Goal: Information Seeking & Learning: Learn about a topic

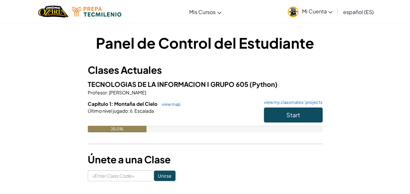
click at [310, 10] on span "Mi Cuenta" at bounding box center [317, 11] width 31 height 7
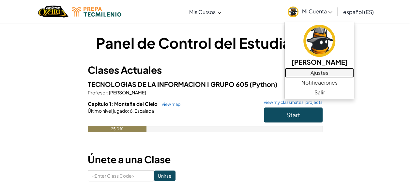
click at [316, 74] on link "Ajustes" at bounding box center [319, 73] width 69 height 10
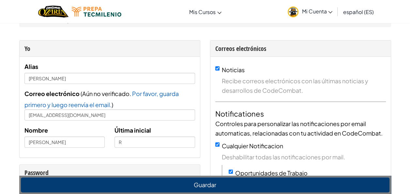
scroll to position [9, 0]
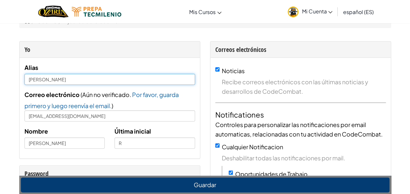
click at [70, 78] on input "[PERSON_NAME]" at bounding box center [109, 79] width 171 height 11
type input "[PERSON_NAME]"
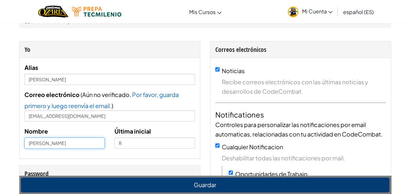
click at [80, 142] on input "[PERSON_NAME]" at bounding box center [64, 142] width 81 height 11
type input "[PERSON_NAME]"
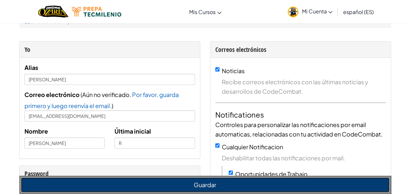
click at [111, 183] on button "Guardar" at bounding box center [205, 184] width 369 height 15
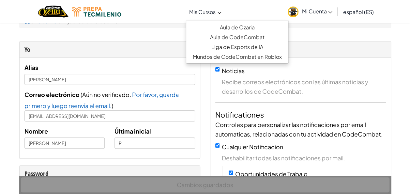
click at [212, 6] on link "Mis Cursos" at bounding box center [205, 12] width 39 height 18
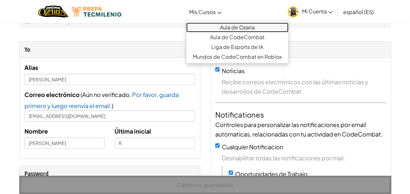
click at [232, 25] on link "Aula de Ozaria" at bounding box center [237, 28] width 102 height 10
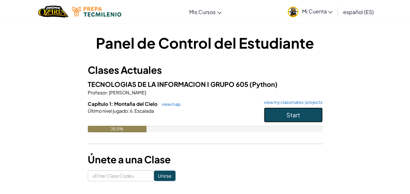
click at [280, 112] on button "Start" at bounding box center [293, 114] width 59 height 15
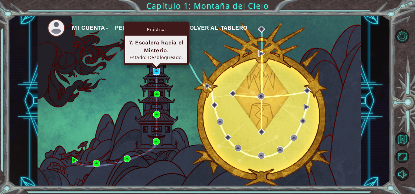
click at [159, 70] on img at bounding box center [156, 71] width 7 height 7
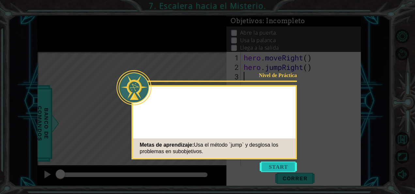
click at [268, 166] on button "Start" at bounding box center [278, 167] width 37 height 10
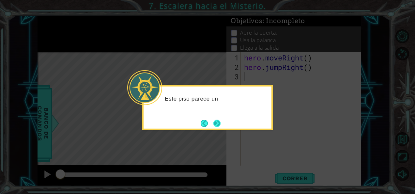
click at [215, 124] on button "Next" at bounding box center [217, 123] width 8 height 8
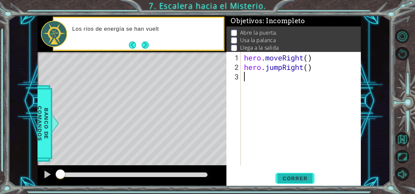
click at [298, 180] on span "Correr" at bounding box center [295, 178] width 38 height 7
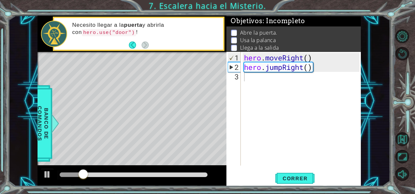
click at [283, 165] on div "1 2 3 hero . moveRight ( ) hero . jumpRight ( ) ההההההההההההההההההההההההההההההה…" at bounding box center [294, 119] width 134 height 134
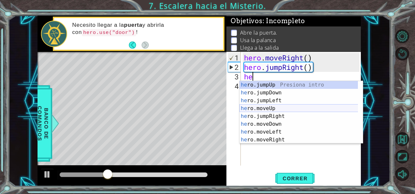
click at [266, 105] on div "he ro.jumpUp Presiona intro he ro.jumpDown Presiona intro he ro.jumpLeft Presio…" at bounding box center [299, 120] width 119 height 78
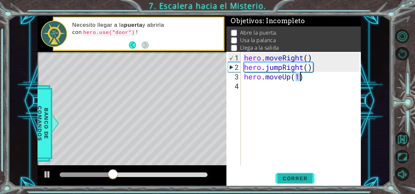
type textarea "hero.moveUp(1)"
click at [301, 176] on span "Correr" at bounding box center [295, 178] width 38 height 7
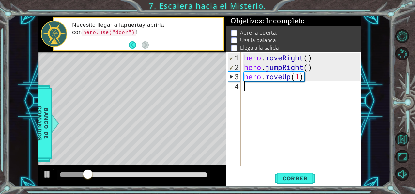
click at [246, 91] on div "hero . moveRight ( ) hero . jumpRight ( ) hero . moveUp ( 1 )" at bounding box center [303, 119] width 120 height 133
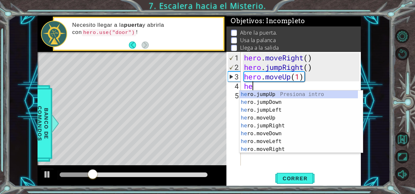
type textarea "hero"
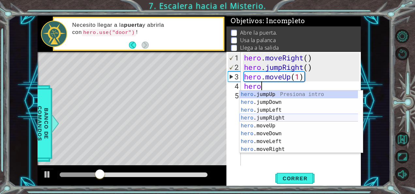
click at [263, 118] on div "hero .jumpUp Presiona intro hero .jumpDown Presiona intro hero .jumpLeft Presio…" at bounding box center [299, 129] width 119 height 78
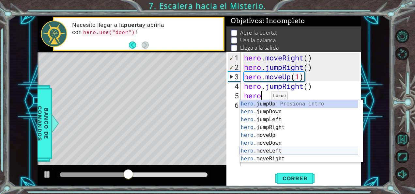
scroll to position [0, 1]
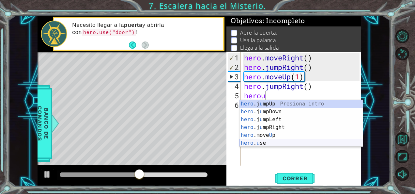
click at [263, 142] on div "hero .j u mpUp Presiona intro hero .j u mpDown Presiona intro hero .j u mpLeft …" at bounding box center [302, 131] width 124 height 63
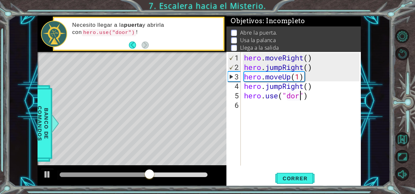
scroll to position [0, 3]
type textarea "hero.use("door")"
click at [261, 108] on div "hero . moveRight ( ) hero . jumpRight ( ) hero . moveUp ( 1 ) hero . jumpRight …" at bounding box center [303, 119] width 120 height 133
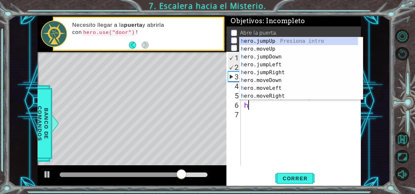
type textarea "her"
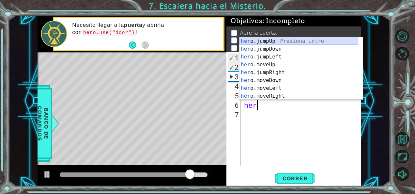
click at [260, 41] on div "her o.jumpUp Presiona intro her o.jumpDown Presiona intro her o.jumpLeft Presio…" at bounding box center [299, 76] width 119 height 78
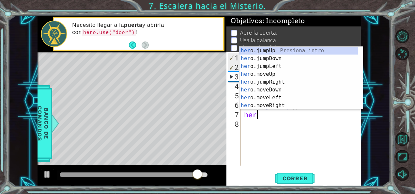
scroll to position [0, 0]
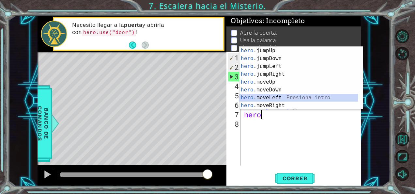
click at [253, 98] on div "hero .jumpUp Presiona intro hero .jumpDown Presiona intro hero .jumpLeft Presio…" at bounding box center [299, 86] width 119 height 78
type textarea "hero.moveLeft(1)"
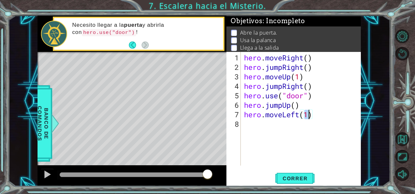
click at [255, 129] on div "hero . moveRight ( ) hero . jumpRight ( ) hero . moveUp ( 1 ) hero . jumpRight …" at bounding box center [303, 119] width 120 height 133
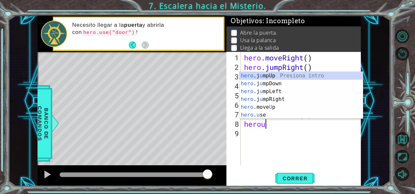
scroll to position [0, 1]
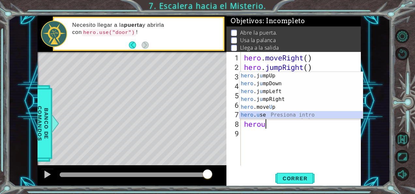
click at [255, 112] on div "hero .j u mpUp Presiona intro hero .j u mpDown Presiona intro hero .j u mpLeft …" at bounding box center [302, 103] width 124 height 63
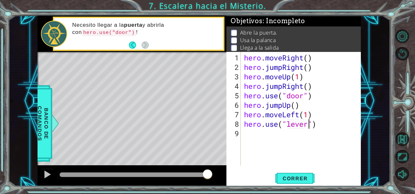
scroll to position [0, 3]
click at [286, 177] on span "Correr" at bounding box center [295, 178] width 38 height 7
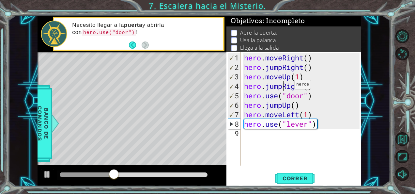
click at [285, 87] on div "hero . moveRight ( ) hero . jumpRight ( ) hero . moveUp ( 1 ) hero . jumpRight …" at bounding box center [303, 119] width 120 height 133
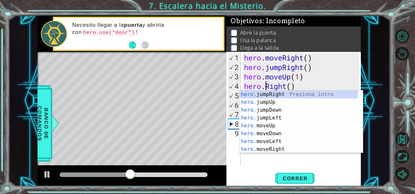
scroll to position [0, 2]
click at [274, 149] on div "hero. jumpRight Presiona intro hero. jumpUp Presiona intro hero. jumpDown Presi…" at bounding box center [299, 129] width 119 height 78
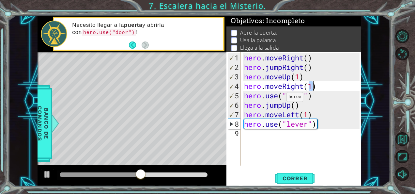
type textarea "hero.moveRight(1)"
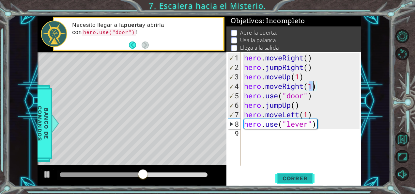
click at [290, 181] on span "Correr" at bounding box center [295, 178] width 38 height 7
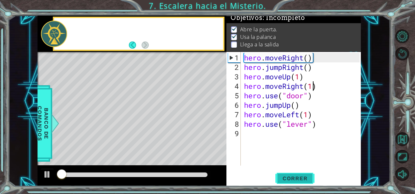
scroll to position [6, 0]
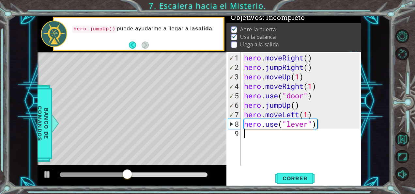
click at [256, 135] on div "hero . moveRight ( ) hero . jumpRight ( ) hero . moveUp ( 1 ) hero . moveRight …" at bounding box center [303, 119] width 120 height 133
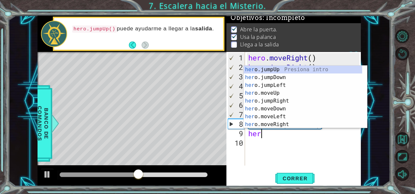
scroll to position [0, 0]
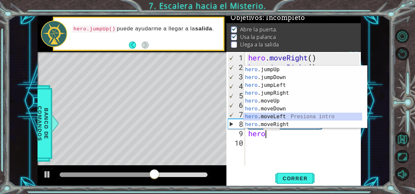
click at [266, 117] on div "hero .jumpUp Presiona intro hero .jumpDown Presiona intro hero .jumpLeft Presio…" at bounding box center [303, 105] width 119 height 78
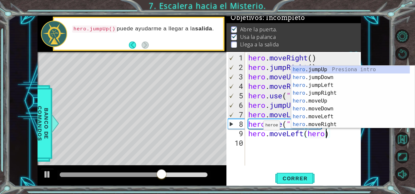
scroll to position [0, 3]
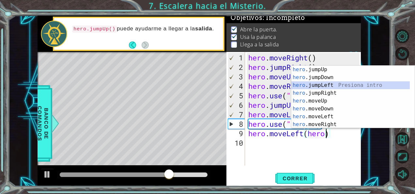
click at [304, 86] on div "hero .jumpUp Presiona intro hero .jumpDown Presiona intro hero .jumpLeft Presio…" at bounding box center [350, 105] width 119 height 78
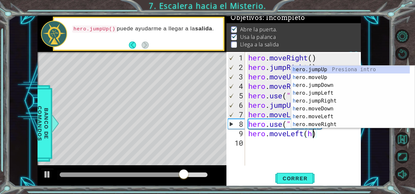
type textarea "hero.moveLeft()"
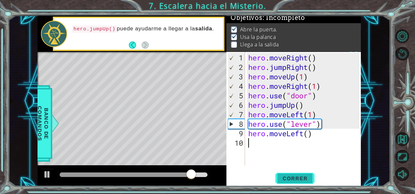
drag, startPoint x: 272, startPoint y: 150, endPoint x: 308, endPoint y: 177, distance: 45.0
click at [308, 177] on div "hero.moveLeft() 1 2 3 4 5 6 7 8 9 10 hero . moveRight ( ) hero . jumpRight ( ) …" at bounding box center [294, 119] width 134 height 134
click at [308, 177] on span "Correr" at bounding box center [295, 178] width 38 height 7
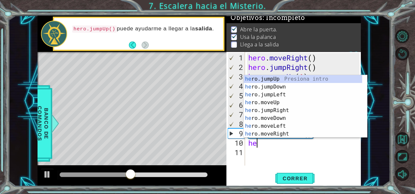
scroll to position [0, 0]
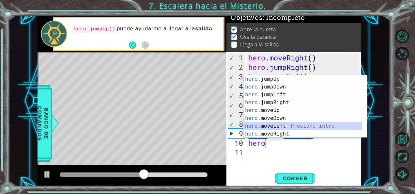
click at [261, 127] on div "hero .jumpUp Presiona intro hero .jumpDown Presiona intro hero .jumpLeft Presio…" at bounding box center [303, 114] width 119 height 78
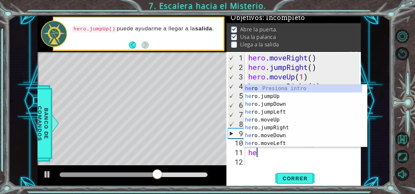
scroll to position [0, 3]
type textarea "hero.moveLeft(1)her"
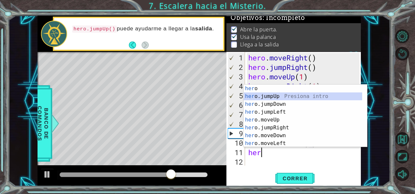
click at [269, 96] on div "her o Presiona intro her o.jumpUp Presiona intro her o.jumpDown Presiona intro …" at bounding box center [303, 124] width 119 height 78
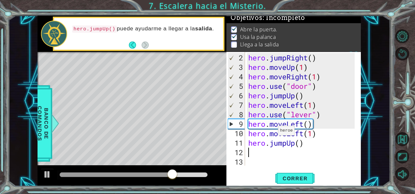
scroll to position [9, 0]
click at [293, 178] on span "Correr" at bounding box center [295, 178] width 38 height 7
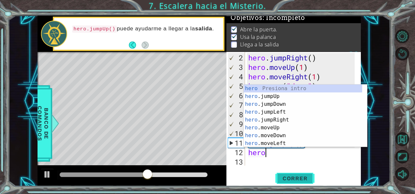
scroll to position [0, 1]
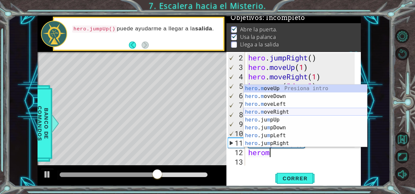
click at [286, 114] on div "hero . m oveUp Presiona intro hero . m oveDown Presiona intro hero . m oveLeft …" at bounding box center [306, 124] width 124 height 78
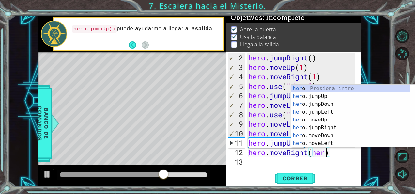
scroll to position [0, 3]
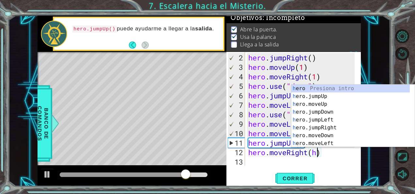
type textarea "hero.moveRight()"
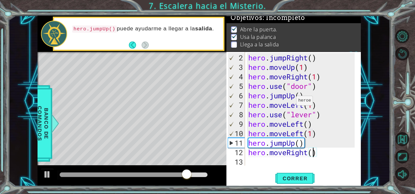
type textarea "}"
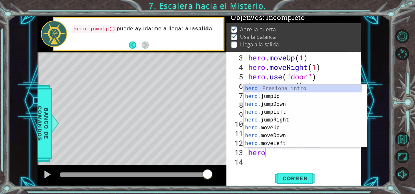
scroll to position [0, 1]
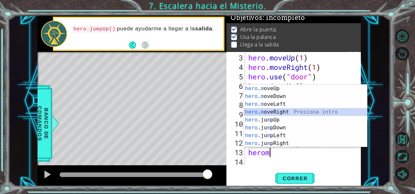
click at [280, 112] on div "hero . m oveUp Presiona intro hero . m oveDown Presiona intro hero . m oveLeft …" at bounding box center [306, 124] width 124 height 78
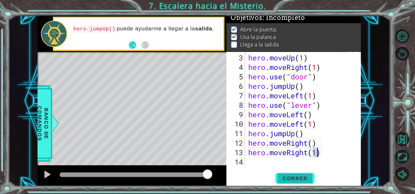
type textarea "hero.moveRight(1)"
click at [292, 178] on span "Correr" at bounding box center [295, 178] width 38 height 7
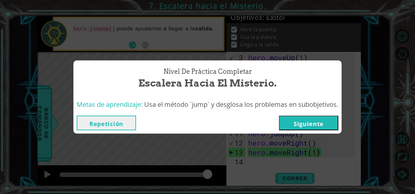
click at [319, 122] on button "Siguiente" at bounding box center [308, 123] width 59 height 15
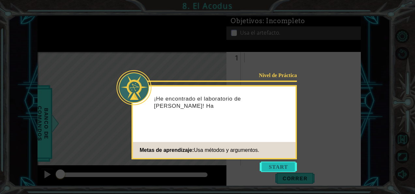
click at [274, 169] on button "Start" at bounding box center [278, 167] width 37 height 10
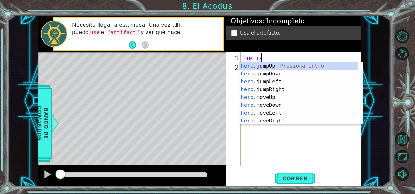
scroll to position [0, 0]
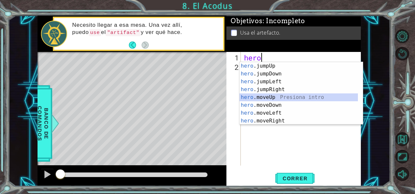
click at [268, 97] on div "hero .jumpUp Presiona intro hero .jumpDown Presiona intro hero .jumpLeft Presio…" at bounding box center [299, 101] width 119 height 78
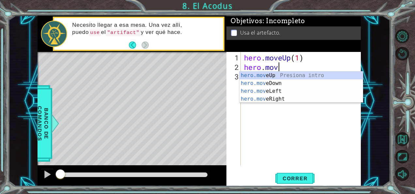
scroll to position [0, 1]
click at [272, 73] on div "hero.move Up Presiona intro hero.move Down Presiona intro hero.move Left Presio…" at bounding box center [302, 94] width 124 height 47
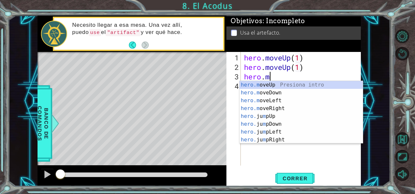
scroll to position [0, 4]
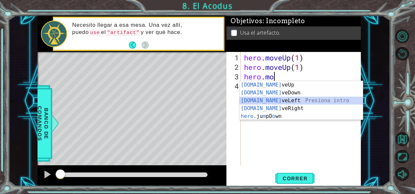
click at [271, 101] on div "[DOMAIN_NAME] veUp Presiona intro [DOMAIN_NAME] veDown Presiona intro [DOMAIN_N…" at bounding box center [302, 108] width 124 height 55
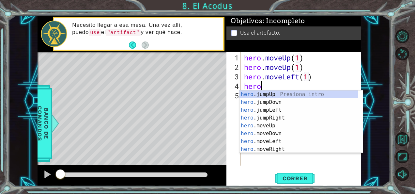
scroll to position [0, 3]
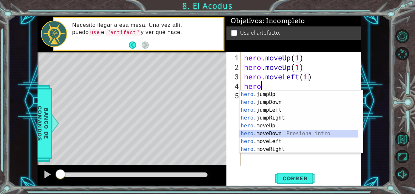
click at [272, 134] on div "hero .jumpUp Presiona intro hero .jumpDown Presiona intro hero .jumpLeft Presio…" at bounding box center [299, 129] width 119 height 78
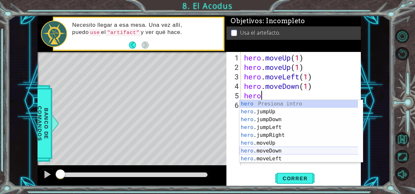
click at [267, 150] on div "hero Presiona intro hero .jumpUp Presiona intro hero .jumpDown Presiona intro h…" at bounding box center [299, 139] width 119 height 78
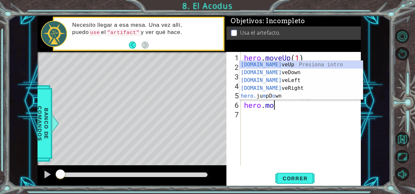
scroll to position [0, 4]
click at [265, 70] on div "[DOMAIN_NAME] veUp Presiona intro [DOMAIN_NAME] veDown Presiona intro [DOMAIN_N…" at bounding box center [302, 88] width 124 height 55
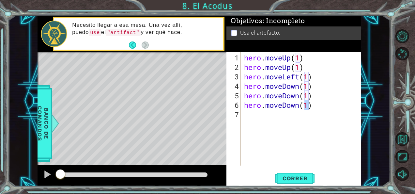
scroll to position [0, 3]
type textarea "hero.moveDown(1)"
click at [291, 176] on span "Correr" at bounding box center [295, 178] width 38 height 7
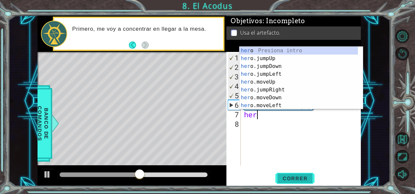
scroll to position [0, 0]
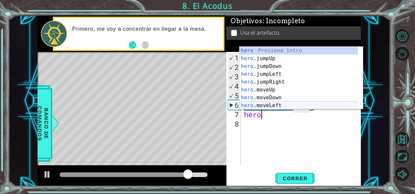
click at [278, 102] on div "hero Presiona intro hero .jumpUp Presiona intro hero .jumpDown Presiona intro h…" at bounding box center [299, 86] width 119 height 78
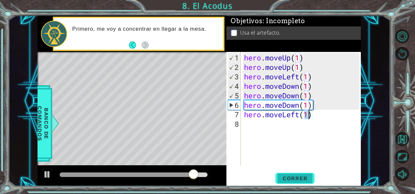
type textarea "hero.moveLeft(1)"
click at [291, 176] on span "Correr" at bounding box center [295, 178] width 38 height 7
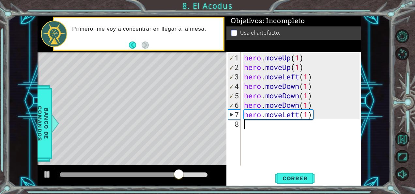
drag, startPoint x: 278, startPoint y: 134, endPoint x: 280, endPoint y: 123, distance: 10.6
click at [280, 123] on div "hero . moveUp ( 1 ) hero . moveUp ( 1 ) hero . moveLeft ( 1 ) hero . moveDown (…" at bounding box center [303, 119] width 120 height 133
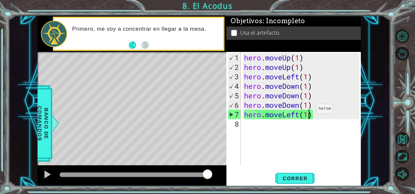
click at [307, 111] on div "hero . moveUp ( 1 ) hero . moveUp ( 1 ) hero . moveLeft ( 1 ) hero . moveDown (…" at bounding box center [303, 119] width 120 height 133
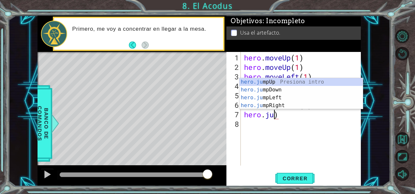
scroll to position [0, 1]
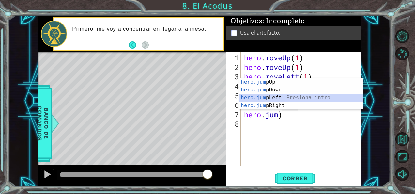
click at [265, 96] on div "hero.jum pUp Presiona intro hero.jum pDown Presiona intro hero.jum pLeft Presio…" at bounding box center [302, 101] width 124 height 47
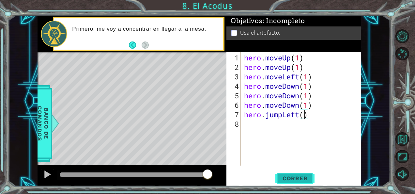
type textarea "hero.jumpLeft()"
click at [290, 176] on span "Correr" at bounding box center [295, 178] width 38 height 7
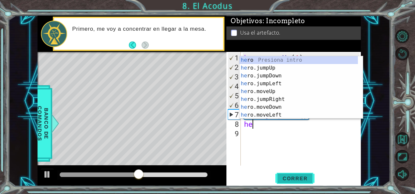
scroll to position [0, 0]
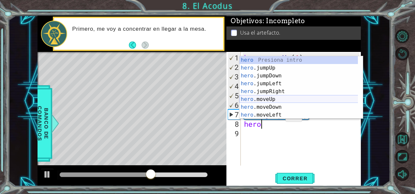
click at [264, 100] on div "hero Presiona intro hero .jumpUp Presiona intro hero .jumpDown Presiona intro h…" at bounding box center [299, 95] width 119 height 78
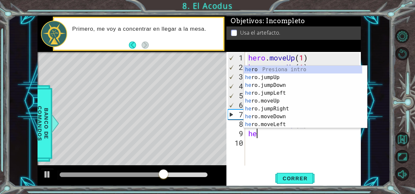
scroll to position [0, 3]
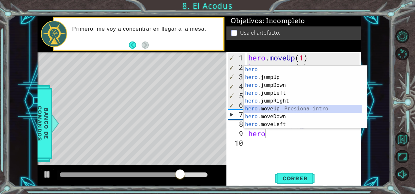
click at [270, 109] on div "hero Presiona intro hero .jumpUp Presiona intro hero .jumpDown Presiona intro h…" at bounding box center [303, 105] width 119 height 78
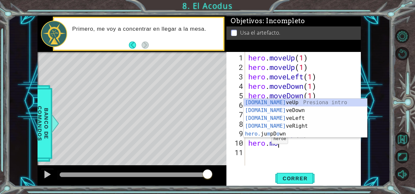
scroll to position [0, 4]
click at [268, 126] on div "[DOMAIN_NAME] veUp Presiona intro [DOMAIN_NAME] veDown Presiona intro [DOMAIN_N…" at bounding box center [306, 126] width 124 height 55
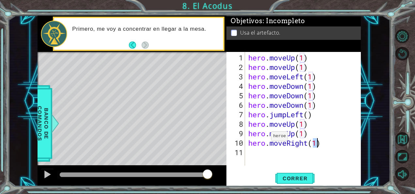
scroll to position [0, 3]
type textarea "hero.moveRight(1)"
click at [287, 178] on span "Correr" at bounding box center [295, 178] width 38 height 7
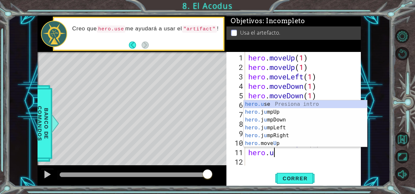
scroll to position [0, 1]
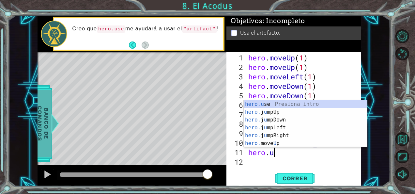
click at [45, 123] on span "Banco de comandos" at bounding box center [43, 124] width 17 height 68
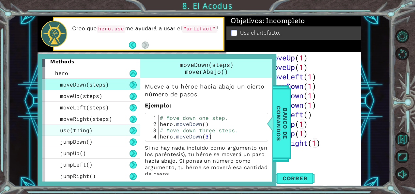
scroll to position [0, 0]
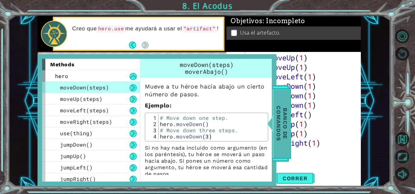
click at [278, 119] on span "Banco de comandos" at bounding box center [282, 124] width 17 height 68
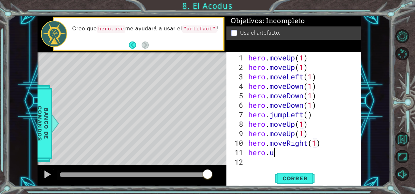
click at [280, 154] on div "hero . moveUp ( 1 ) hero . moveUp ( 1 ) hero . moveLeft ( 1 ) hero . moveDown (…" at bounding box center [305, 119] width 116 height 133
click at [295, 179] on span "Correr" at bounding box center [295, 178] width 38 height 7
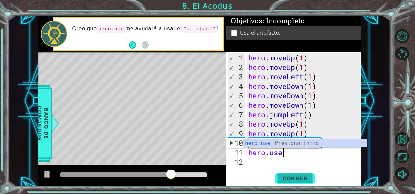
scroll to position [0, 1]
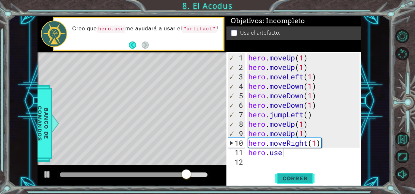
click at [295, 179] on span "Correr" at bounding box center [295, 178] width 38 height 7
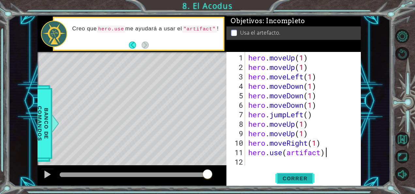
scroll to position [0, 3]
click at [295, 179] on span "Correr" at bounding box center [295, 178] width 38 height 7
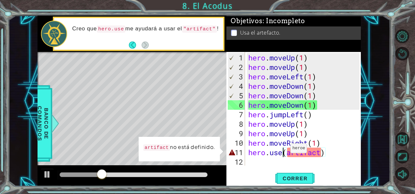
click at [285, 151] on div "hero . moveUp ( 1 ) hero . moveUp ( 1 ) hero . moveLeft ( 1 ) hero . moveDown (…" at bounding box center [305, 119] width 116 height 133
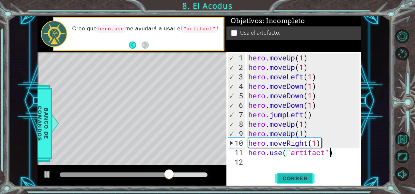
type textarea "hero.use("artifact")"
click at [290, 177] on span "Correr" at bounding box center [295, 178] width 38 height 7
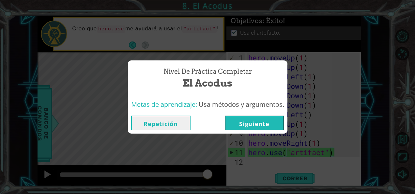
drag, startPoint x: 290, startPoint y: 177, endPoint x: 245, endPoint y: 120, distance: 72.5
click at [245, 120] on div "Nivel de Práctica Completar El Acodus Metas de aprendizaje: Usa métodos y argum…" at bounding box center [207, 97] width 415 height 194
click at [219, 6] on div "Nivel de Práctica Completar El Acodus Metas de aprendizaje: Usa métodos y argum…" at bounding box center [207, 97] width 415 height 194
click at [245, 126] on button "Siguiente" at bounding box center [254, 123] width 59 height 15
